Goal: Find specific page/section: Find specific page/section

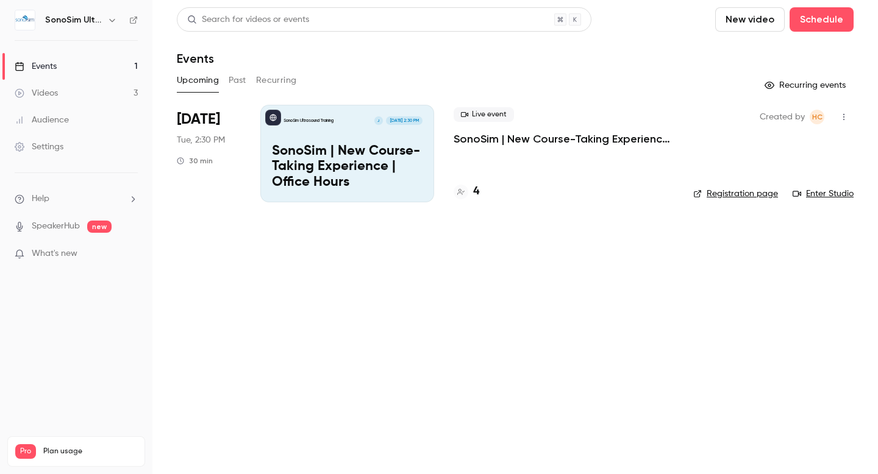
click at [819, 195] on link "Enter Studio" at bounding box center [822, 194] width 61 height 12
click at [823, 199] on link "Enter Studio" at bounding box center [822, 194] width 61 height 12
click at [475, 190] on h4 "4" at bounding box center [476, 191] width 6 height 16
